Goal: Transaction & Acquisition: Subscribe to service/newsletter

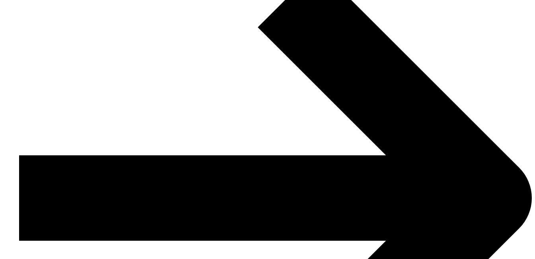
scroll to position [99, 0]
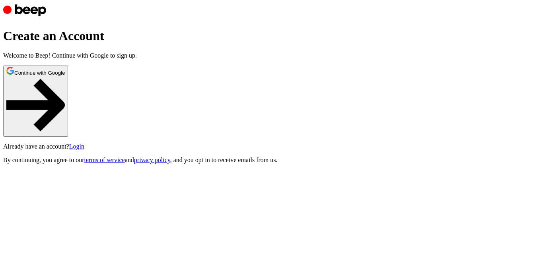
click at [84, 150] on link "Login" at bounding box center [76, 146] width 15 height 7
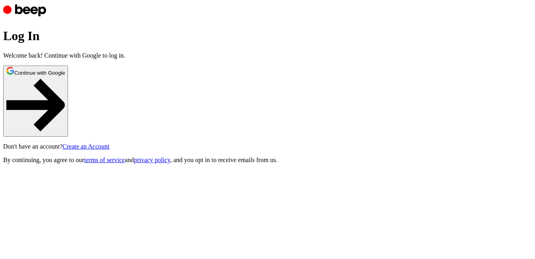
click at [68, 137] on button "Continue with Google" at bounding box center [35, 101] width 65 height 71
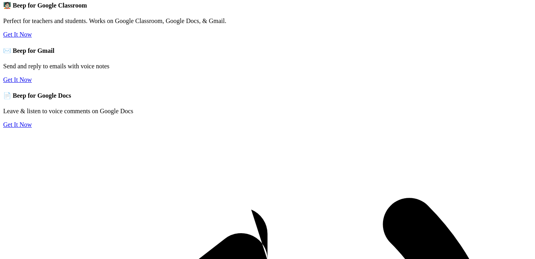
scroll to position [90, 0]
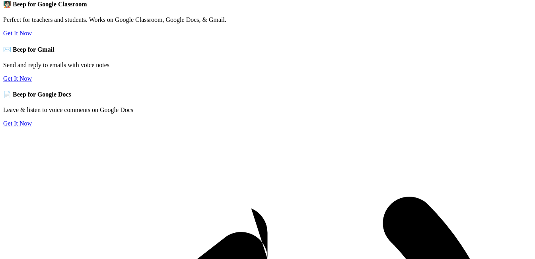
click at [32, 127] on link "Get It Now" at bounding box center [17, 123] width 29 height 7
